Goal: Task Accomplishment & Management: Manage account settings

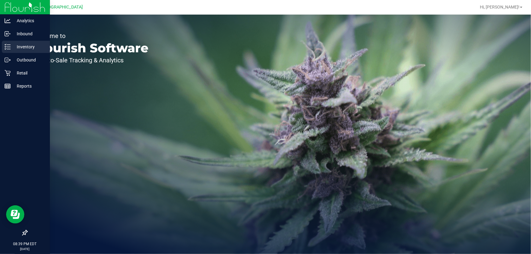
click at [8, 42] on div "Inventory" at bounding box center [26, 47] width 48 height 12
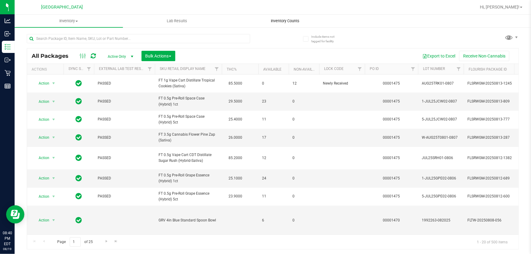
click at [283, 16] on uib-tab-heading "Inventory Counts" at bounding box center [285, 21] width 108 height 12
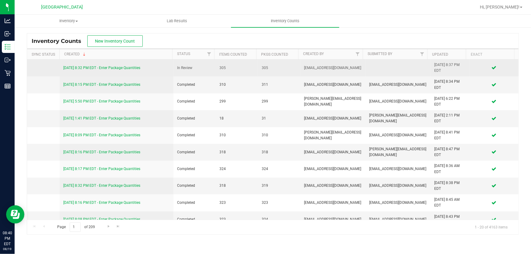
click at [114, 66] on link "[DATE] 8:32 PM EDT - Enter Package Quantities" at bounding box center [101, 68] width 77 height 4
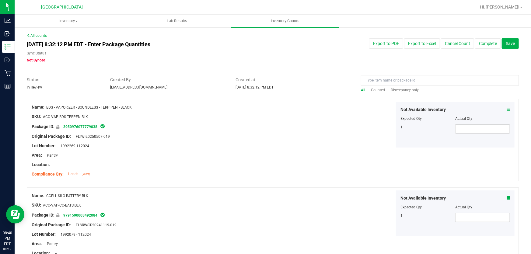
click at [404, 89] on span "Discrepancy only" at bounding box center [405, 90] width 28 height 4
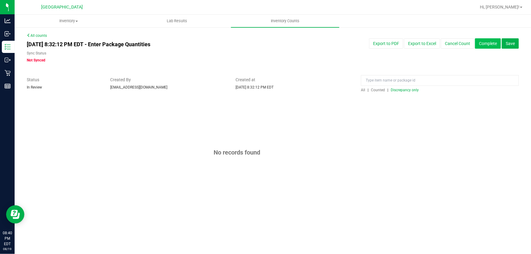
click at [489, 47] on button "Complete" at bounding box center [488, 43] width 26 height 10
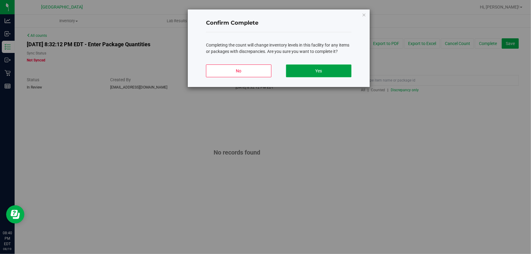
click at [300, 72] on button "Yes" at bounding box center [318, 71] width 65 height 13
